Goal: Obtain resource: Download file/media

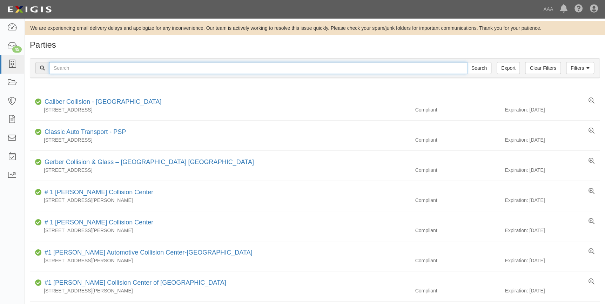
click at [80, 69] on input "text" at bounding box center [258, 68] width 418 height 12
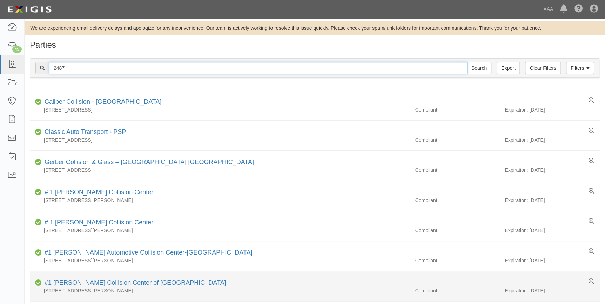
type input "2487"
click at [466, 62] on input "Search" at bounding box center [478, 68] width 25 height 12
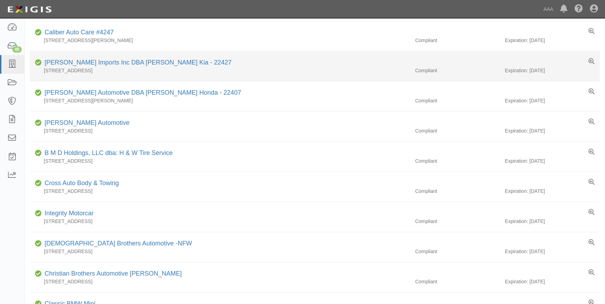
scroll to position [223, 0]
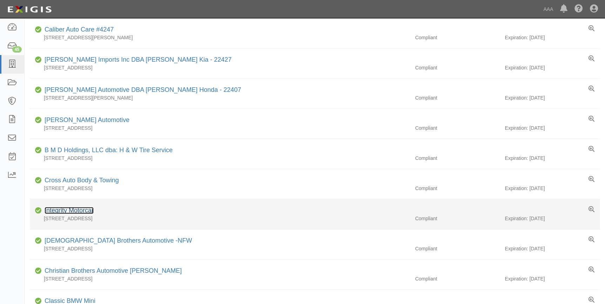
click at [80, 211] on link "Integrity Motorcar" at bounding box center [69, 210] width 49 height 7
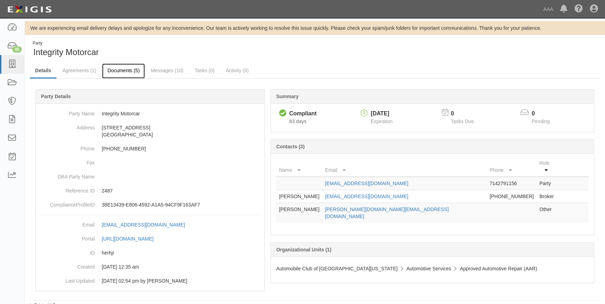
click at [119, 71] on link "Documents (5)" at bounding box center [123, 70] width 43 height 15
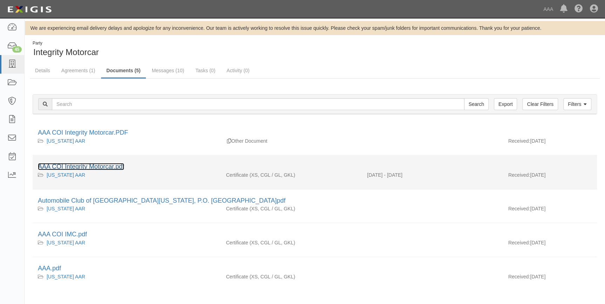
click at [93, 168] on link "AAA COI Integrity Motorcar.pdf" at bounding box center [81, 166] width 86 height 7
